Goal: Find specific page/section

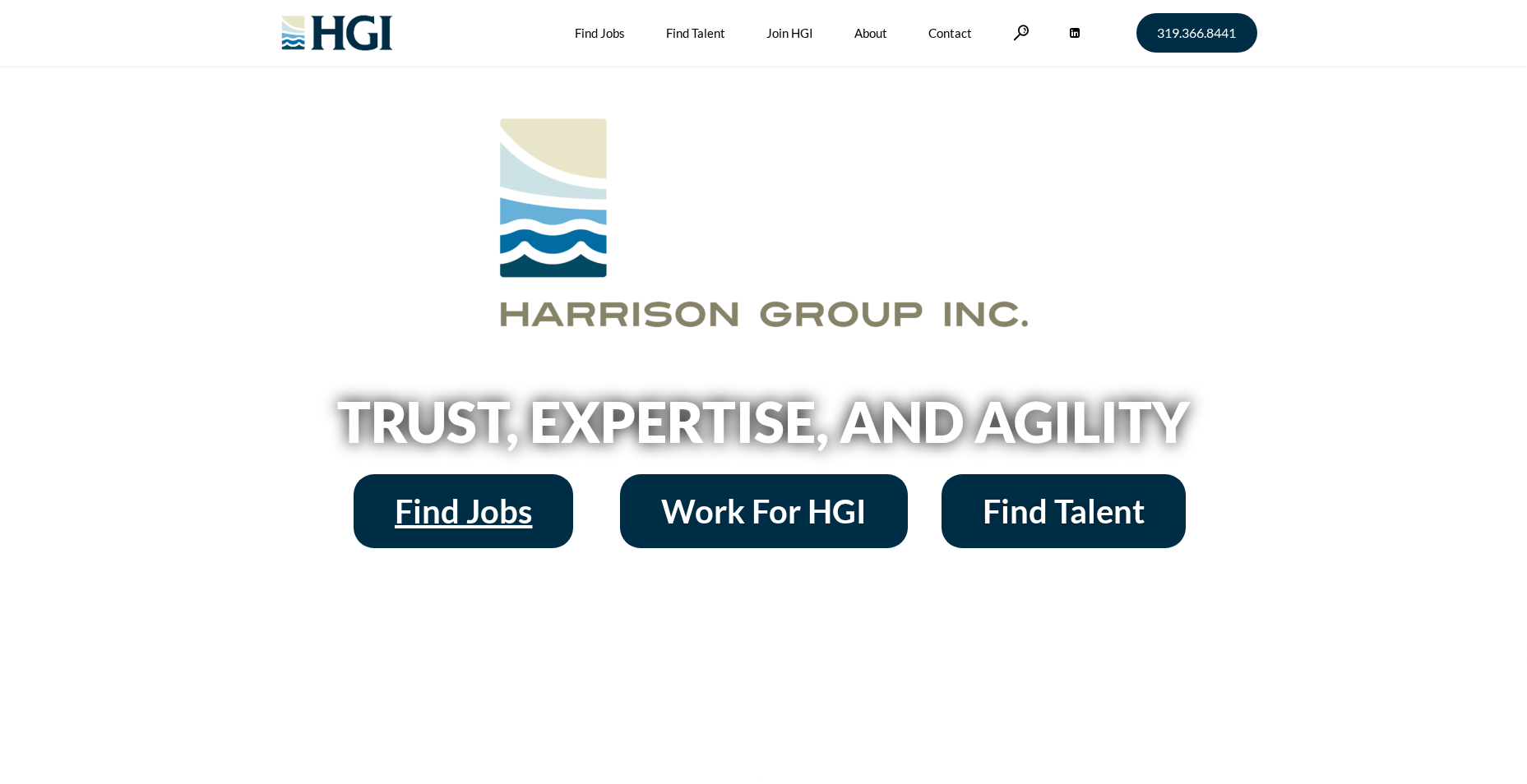
click at [521, 507] on span "Find Jobs" at bounding box center [462, 511] width 137 height 33
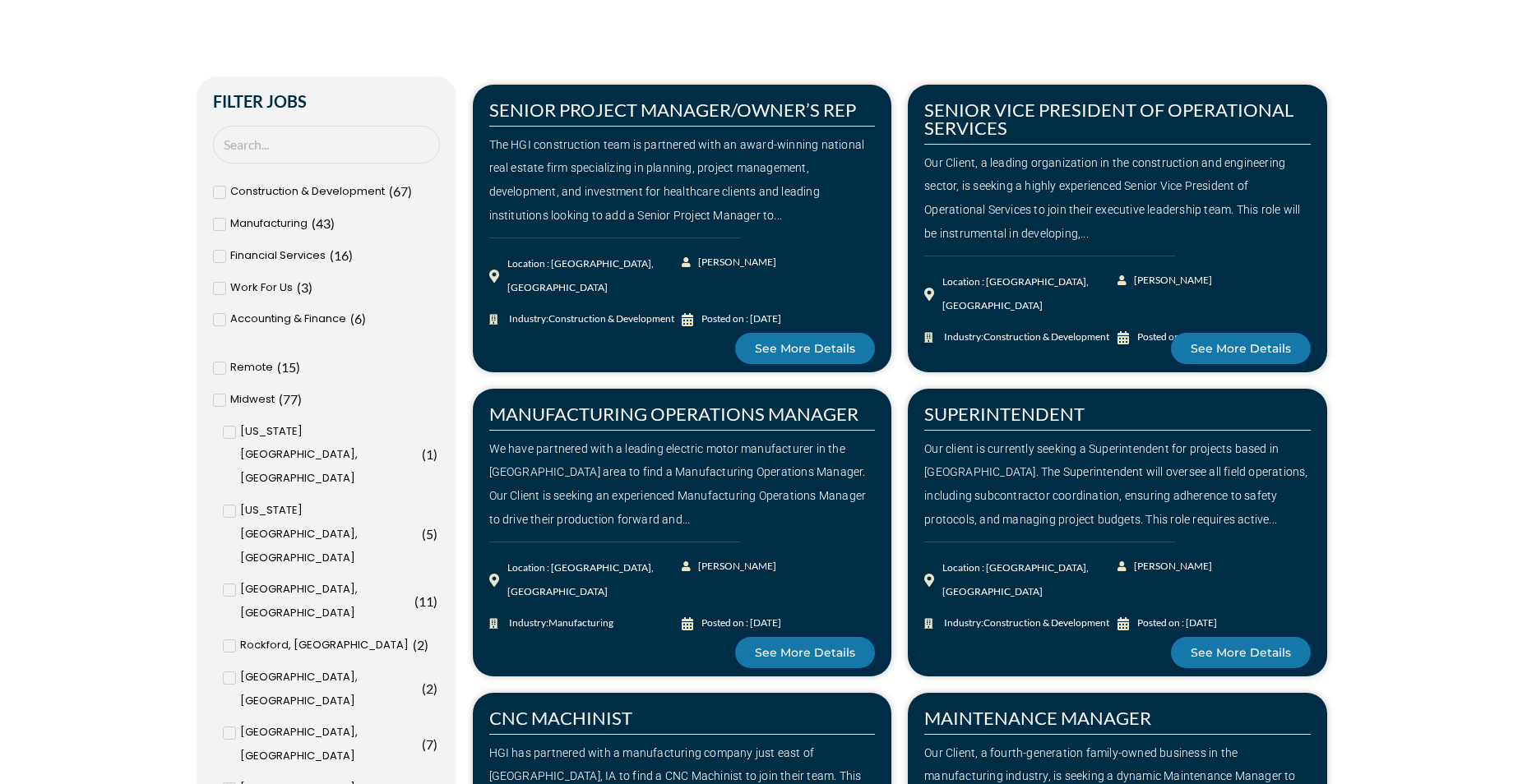
scroll to position [904, 0]
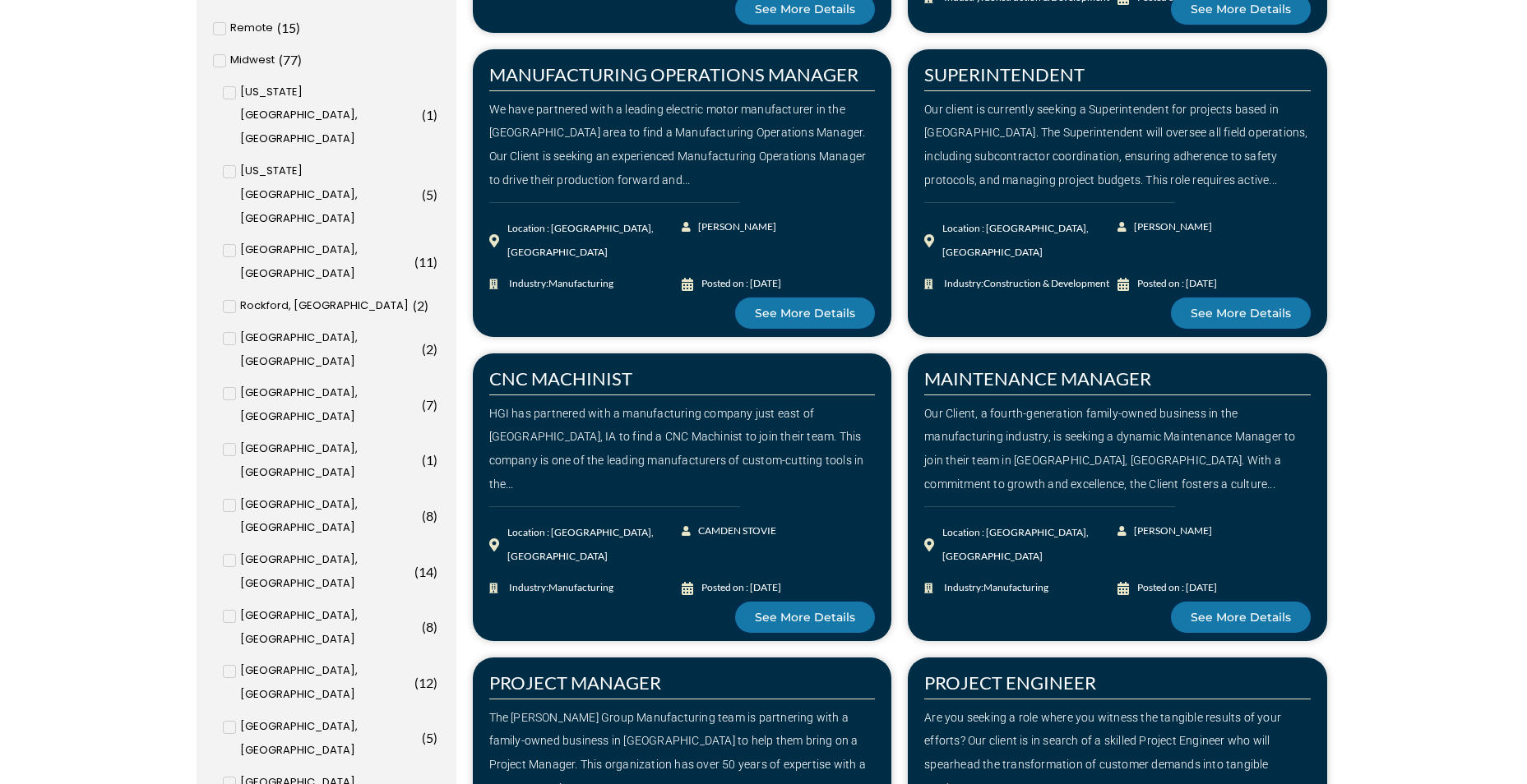
click at [230, 501] on icon at bounding box center [229, 505] width 6 height 10
click at [0, 0] on input "[GEOGRAPHIC_DATA], [GEOGRAPHIC_DATA] ( 8 )" at bounding box center [0, 0] width 0 height 0
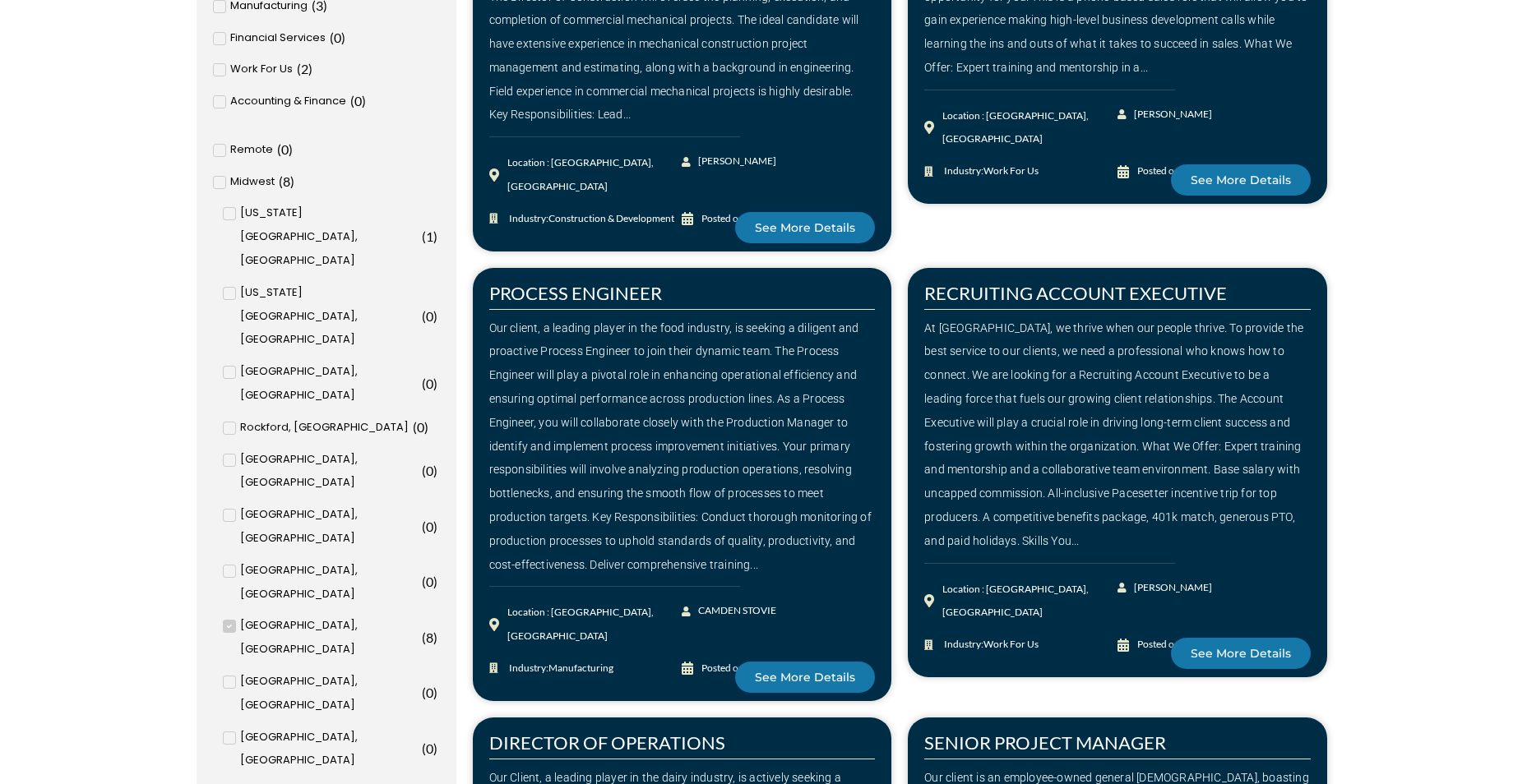
scroll to position [788, 0]
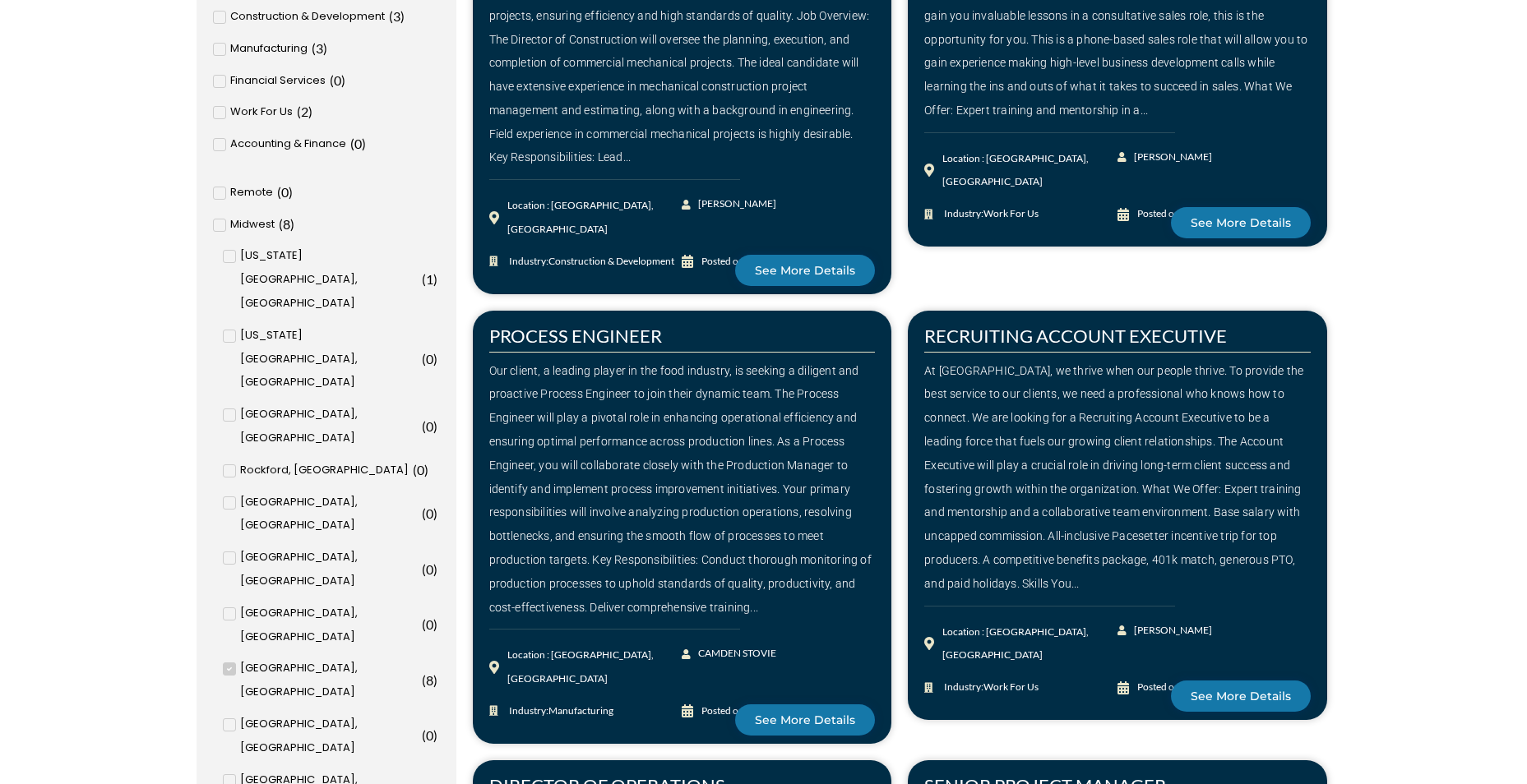
click at [232, 260] on icon at bounding box center [229, 256] width 6 height 10
click at [0, 0] on input "[US_STATE][GEOGRAPHIC_DATA], [GEOGRAPHIC_DATA] ( 1 )" at bounding box center [0, 0] width 0 height 0
click at [229, 664] on icon at bounding box center [229, 668] width 6 height 10
click at [0, 0] on input "[GEOGRAPHIC_DATA], [GEOGRAPHIC_DATA] ( 8 )" at bounding box center [0, 0] width 0 height 0
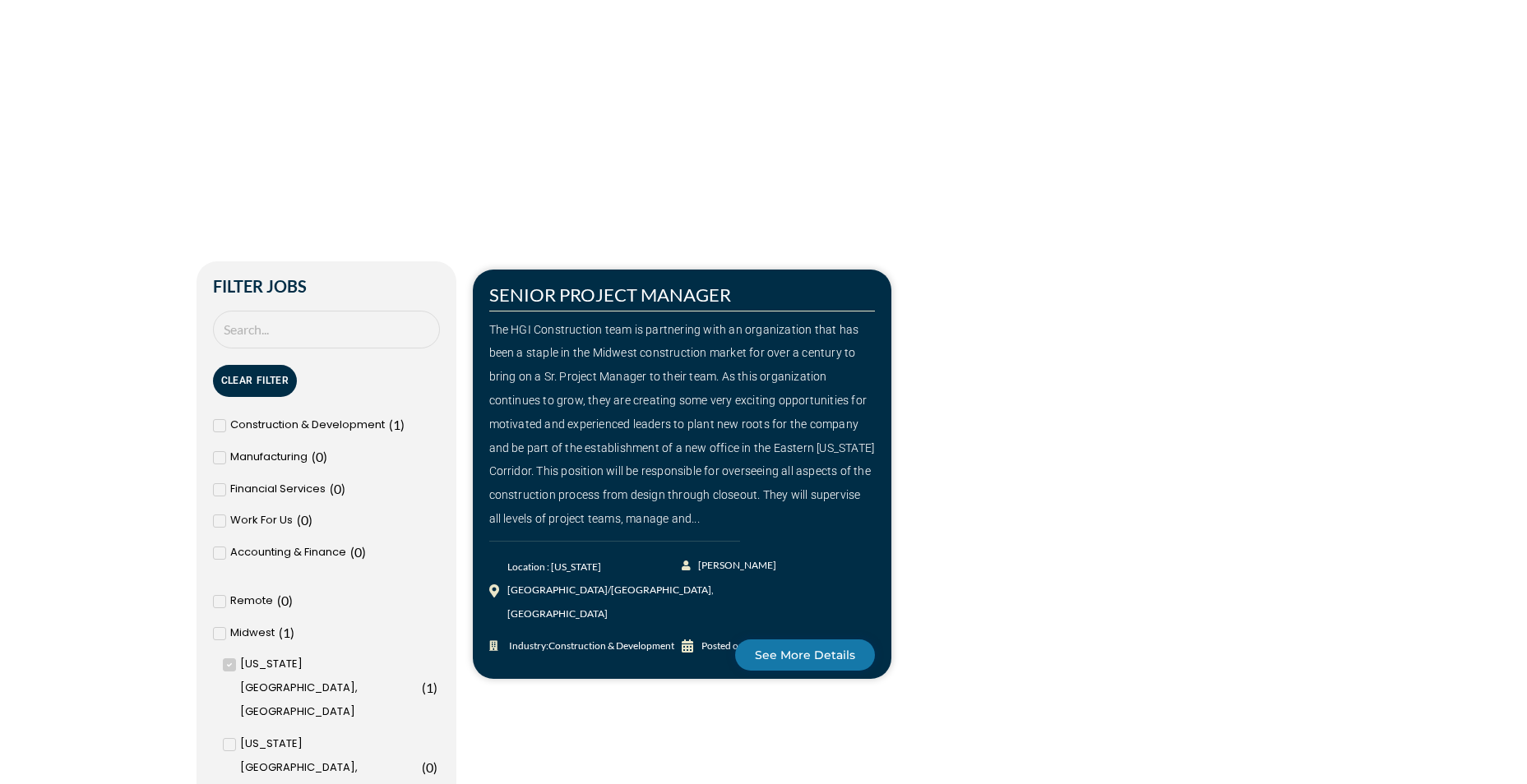
scroll to position [378, 0]
